Goal: Task Accomplishment & Management: Use online tool/utility

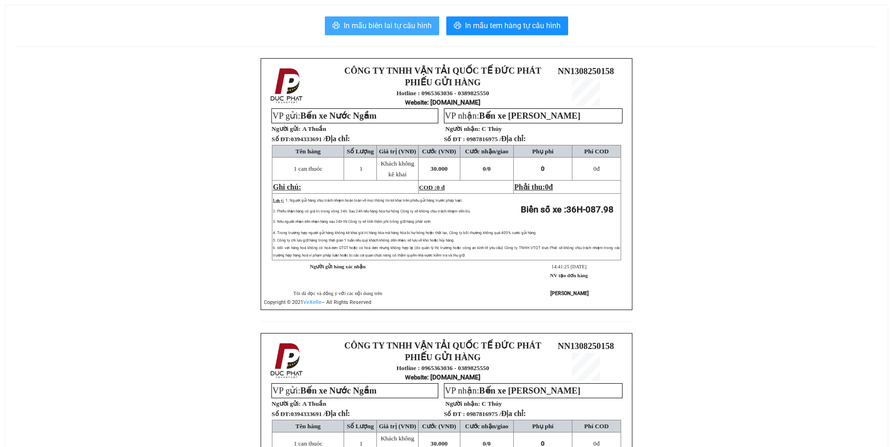
click at [339, 24] on icon "printer" at bounding box center [335, 25] width 7 height 7
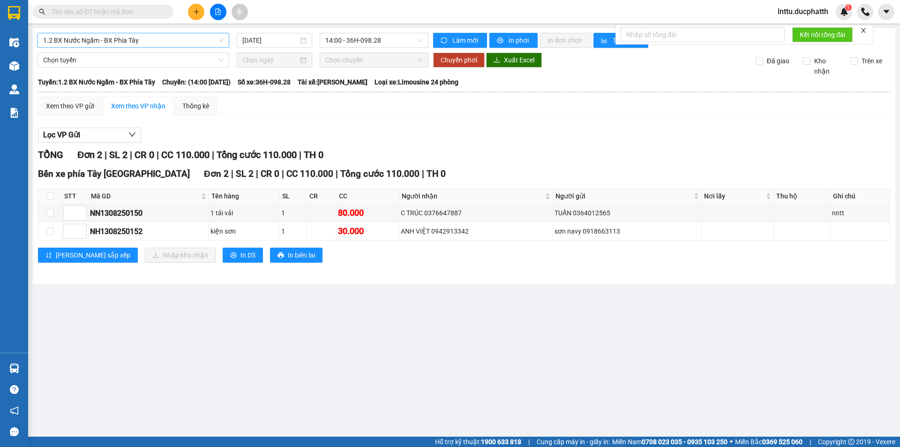
click at [165, 40] on span "1.2 BX Nước Ngầm - BX Phía Tây" at bounding box center [133, 40] width 180 height 14
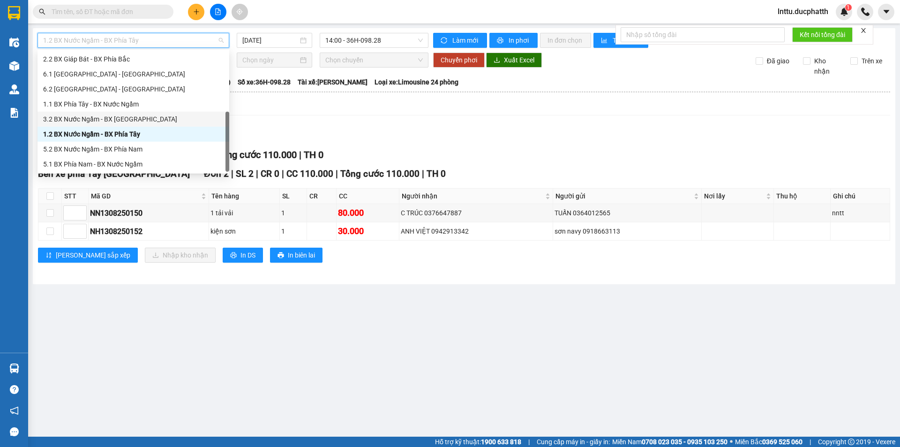
click at [146, 122] on div "3.2 BX Nước Ngầm - BX [GEOGRAPHIC_DATA]" at bounding box center [133, 119] width 180 height 10
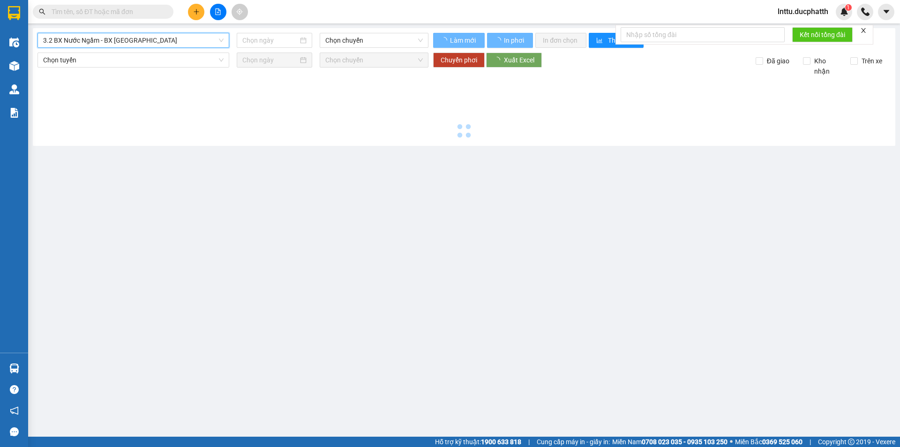
type input "[DATE]"
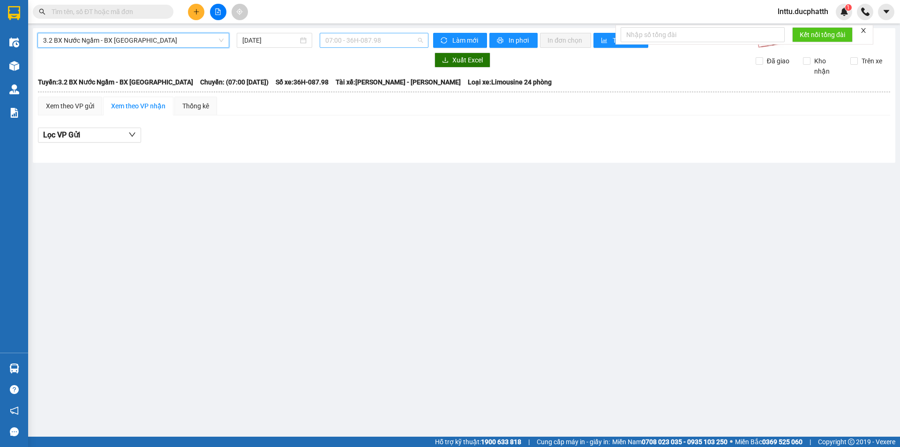
click at [377, 35] on span "07:00 - 36H-087.98" at bounding box center [373, 40] width 97 height 14
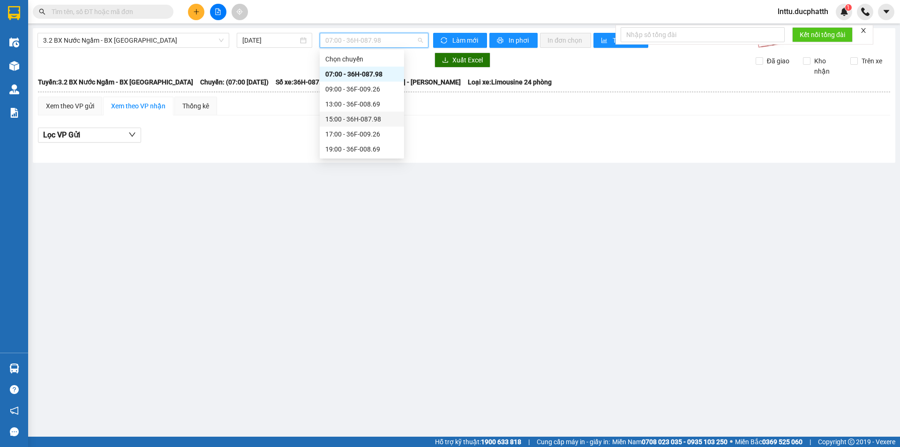
click at [345, 114] on div "15:00 - 36H-087.98" at bounding box center [361, 119] width 73 height 10
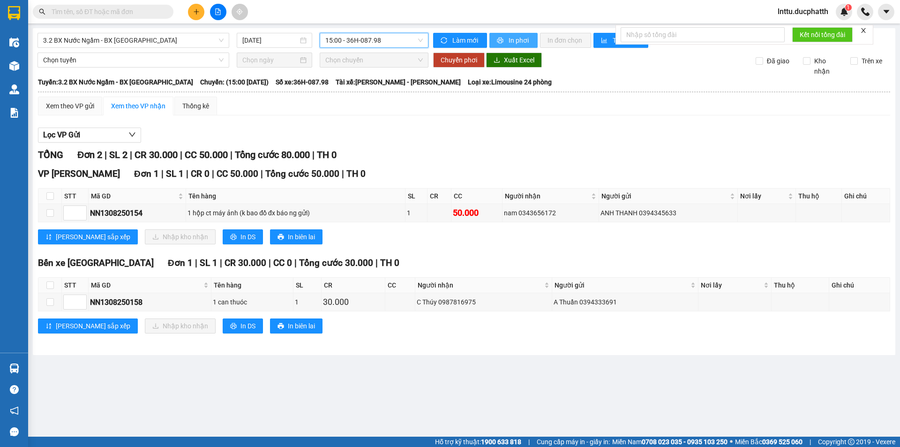
click at [512, 44] on span "In phơi" at bounding box center [520, 40] width 22 height 10
click at [270, 329] on button "In biên lai" at bounding box center [296, 325] width 52 height 15
click at [288, 324] on span "In biên lai" at bounding box center [301, 326] width 27 height 10
drag, startPoint x: 566, startPoint y: 373, endPoint x: 372, endPoint y: 115, distance: 322.9
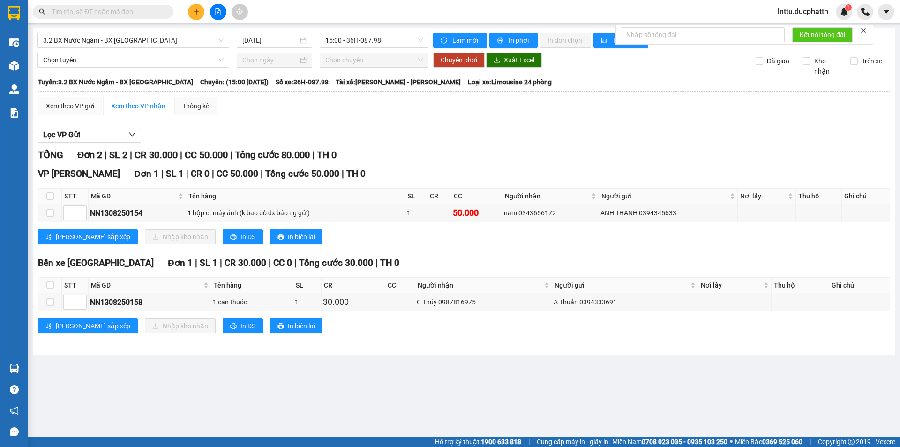
click at [565, 373] on main "3.2 BX Nước Ngầm - BX [GEOGRAPHIC_DATA] [DATE] 15:00 - 36H-087.98 Làm mới In ph…" at bounding box center [450, 218] width 900 height 436
